Goal: Task Accomplishment & Management: Manage account settings

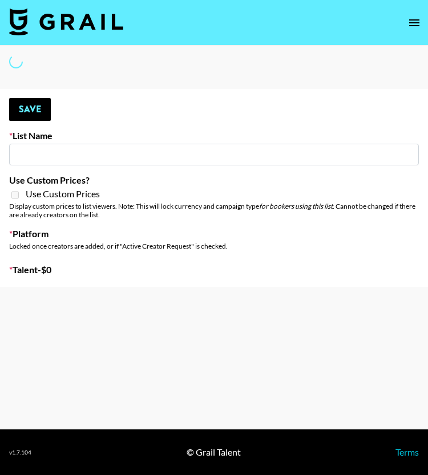
click at [30, 145] on input at bounding box center [214, 155] width 410 height 22
type input "G4free"
checkbox input "true"
select select "Brand"
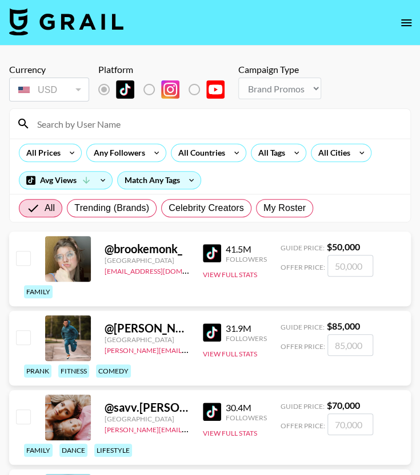
click at [75, 118] on input at bounding box center [216, 124] width 373 height 18
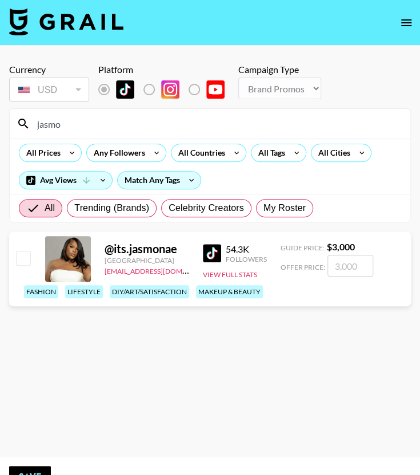
type input "jasmo"
click at [23, 257] on input "checkbox" at bounding box center [23, 258] width 14 height 14
checkbox input "true"
type input "3000"
click at [41, 470] on button "Save" at bounding box center [30, 477] width 42 height 23
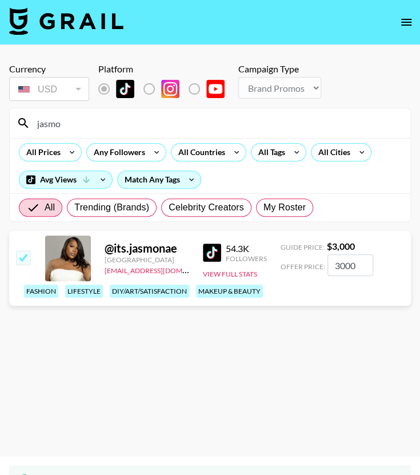
scroll to position [18, 0]
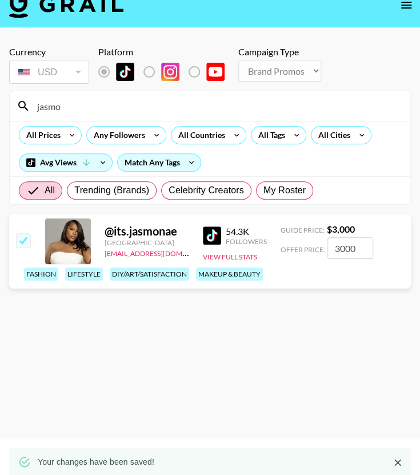
click at [339, 243] on input "3000" at bounding box center [350, 248] width 46 height 22
checkbox input "false"
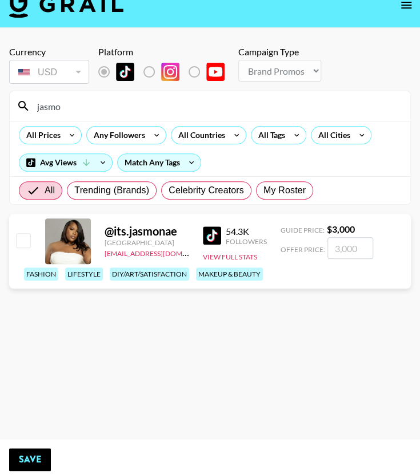
checkbox input "true"
type input "2500"
click at [97, 324] on section "Currency USD USD ​ Platform Campaign Type Choose Type... Song Promos Brand Prom…" at bounding box center [209, 229] width 401 height 384
click at [25, 241] on input "checkbox" at bounding box center [23, 240] width 14 height 14
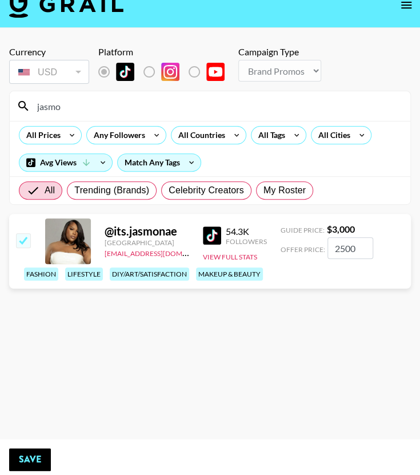
checkbox input "true"
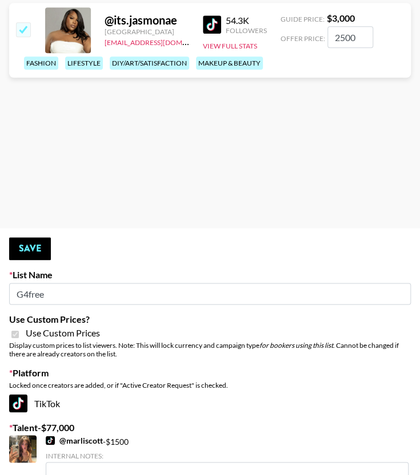
scroll to position [236, 0]
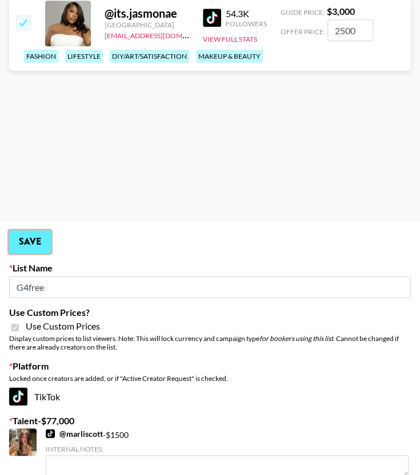
click at [26, 239] on button "Save" at bounding box center [30, 242] width 42 height 23
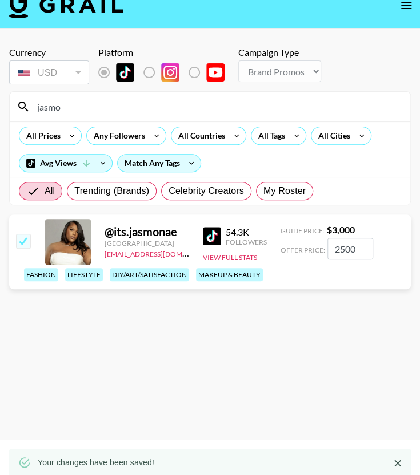
scroll to position [0, 0]
